Goal: Navigation & Orientation: Find specific page/section

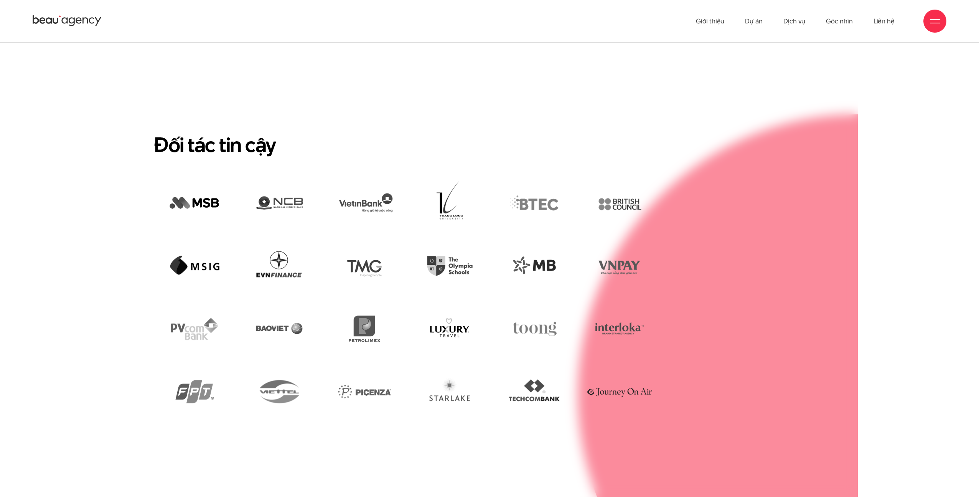
scroll to position [1943, 0]
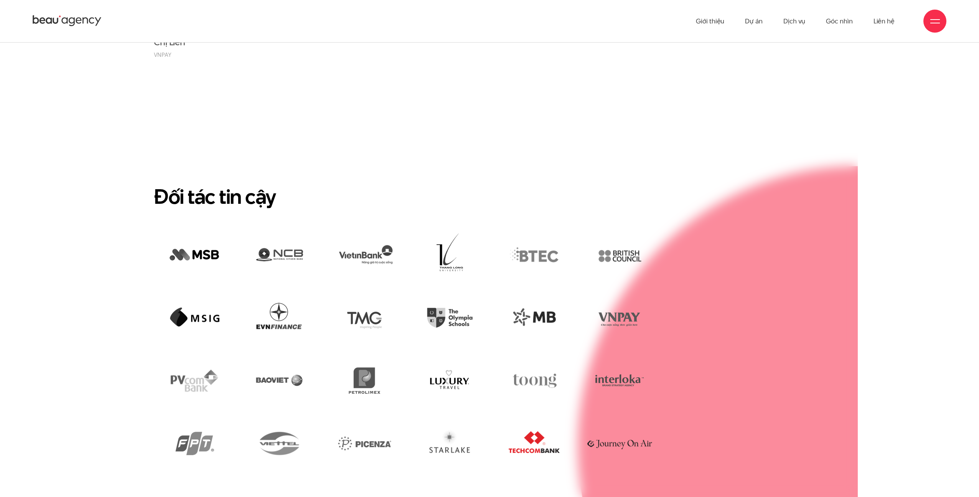
click at [537, 418] on img at bounding box center [534, 443] width 73 height 50
click at [535, 418] on img at bounding box center [534, 443] width 73 height 50
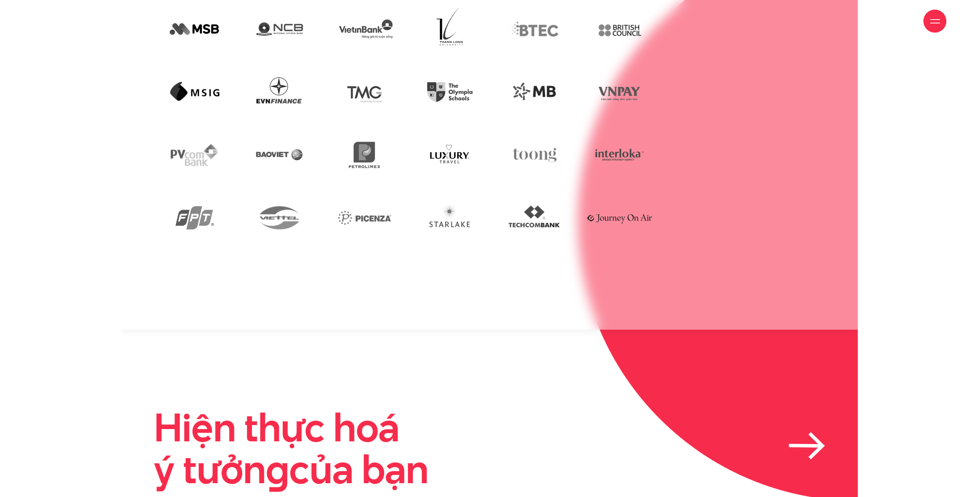
scroll to position [2360, 0]
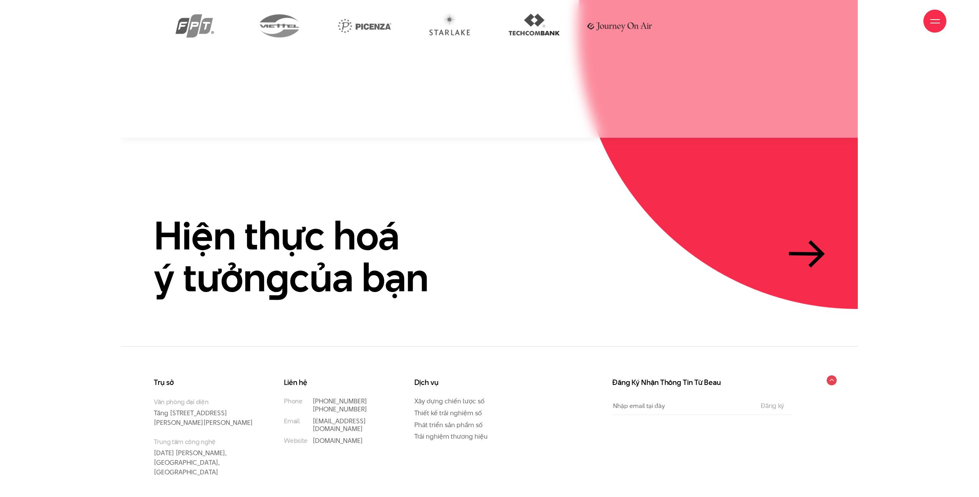
drag, startPoint x: 197, startPoint y: 429, endPoint x: 242, endPoint y: 434, distance: 45.6
click at [240, 437] on p "Trung tâm công nghệ 2/28/93 Hoàng Văn Thái, Thanh Xuân, Hà Nội" at bounding box center [203, 457] width 99 height 40
click at [372, 467] on div "Trụ sở Văn phòng đại diện Tầng 5, 33 Giang Văn Minh, Kim Mã, Ba Đình, Hà Nội Tr…" at bounding box center [489, 426] width 737 height 161
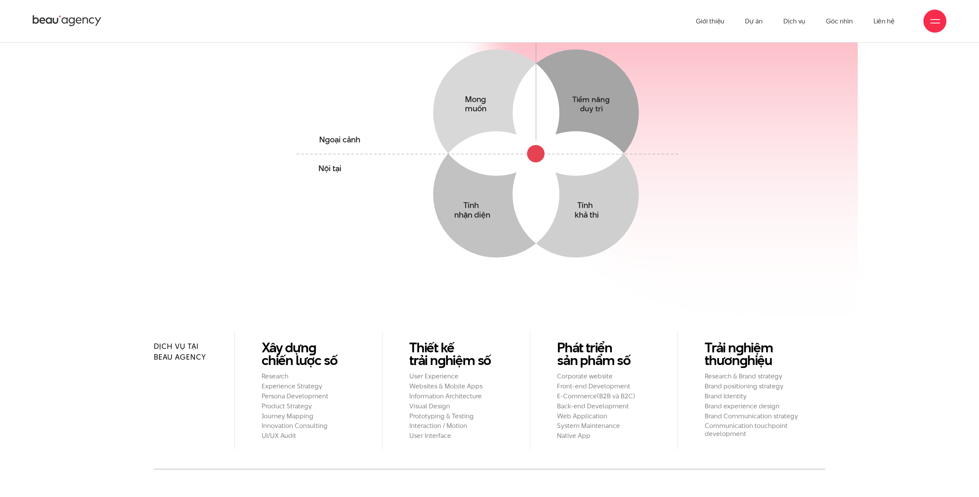
scroll to position [0, 0]
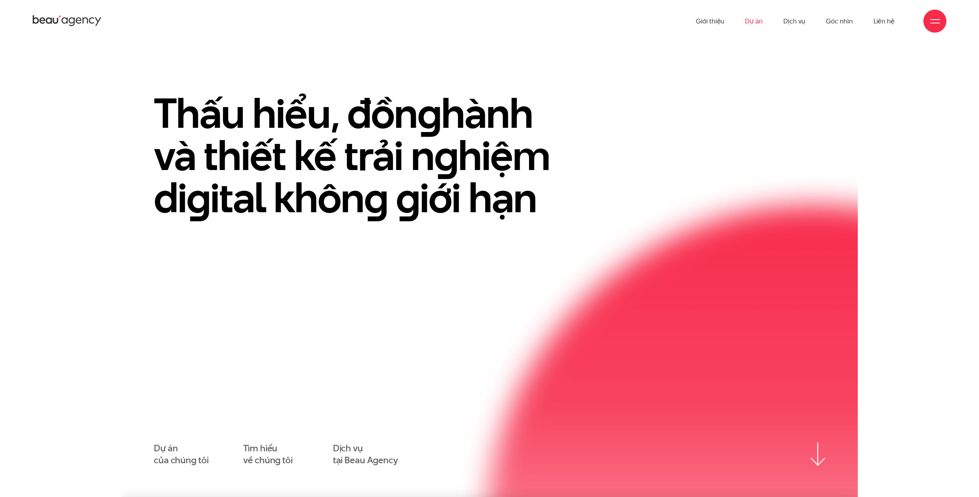
click at [753, 19] on link "Dự án" at bounding box center [754, 21] width 18 height 42
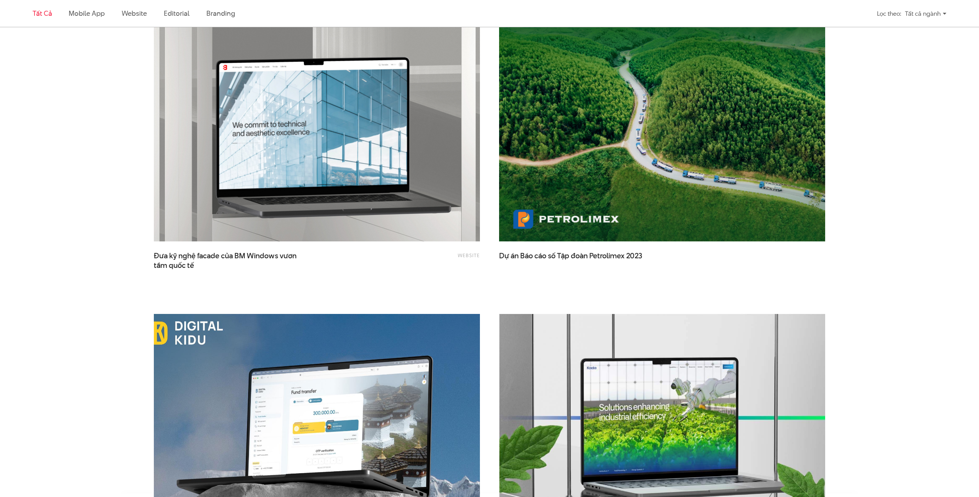
scroll to position [1566, 0]
